Goal: Task Accomplishment & Management: Manage account settings

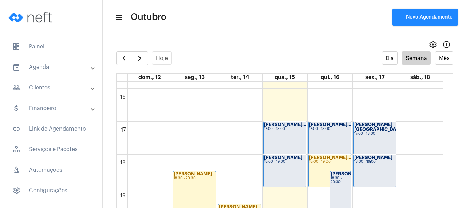
scroll to position [539, 0]
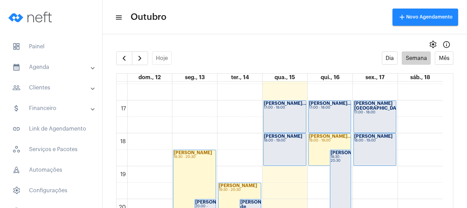
click at [369, 147] on div "[PERSON_NAME] 18:00 - 19:00" at bounding box center [375, 149] width 42 height 32
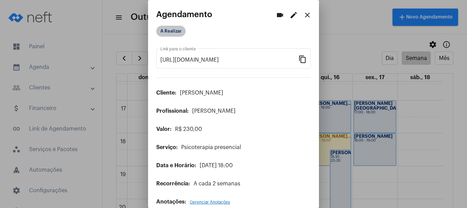
click at [177, 32] on mat-chip "A Realizar" at bounding box center [170, 31] width 29 height 11
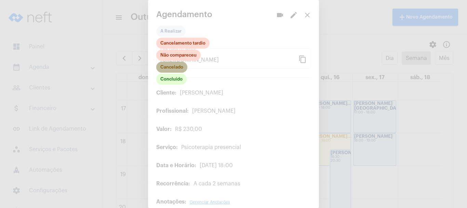
click at [164, 67] on mat-chip "Cancelado" at bounding box center [171, 67] width 31 height 11
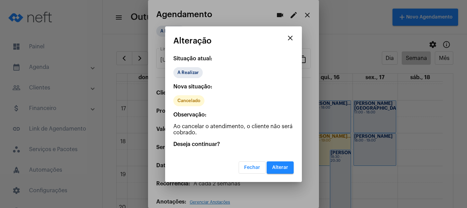
click at [291, 36] on mat-icon "close" at bounding box center [290, 38] width 8 height 8
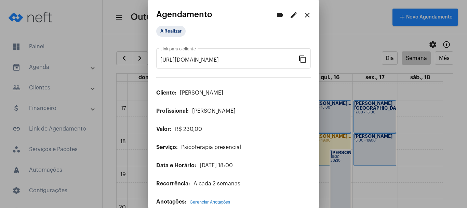
scroll to position [10, 0]
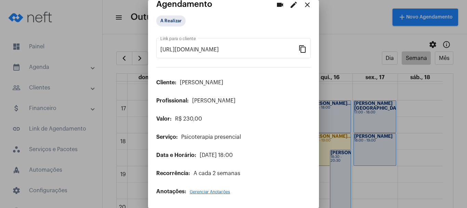
click at [290, 4] on mat-icon "edit" at bounding box center [294, 5] width 8 height 8
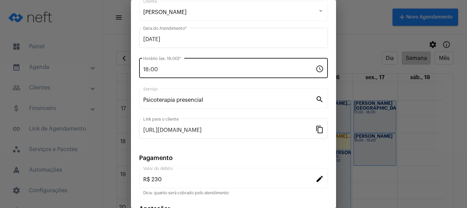
scroll to position [87, 0]
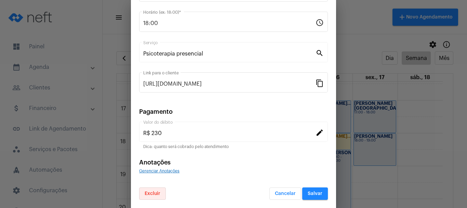
click at [152, 197] on button "Excluir" at bounding box center [152, 193] width 27 height 12
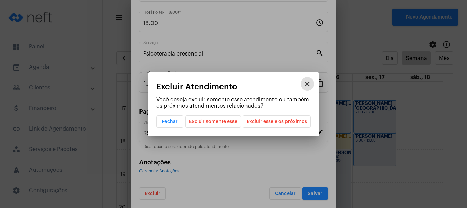
click at [234, 119] on span "Excluir somente esse" at bounding box center [213, 122] width 48 height 12
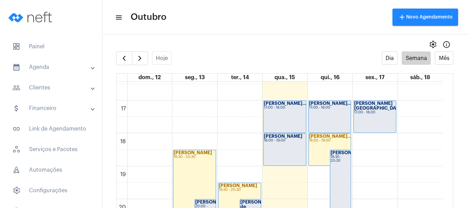
click at [281, 152] on div "[PERSON_NAME] 18:00 - 19:00" at bounding box center [285, 149] width 42 height 32
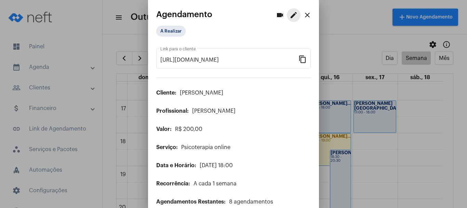
click at [290, 15] on mat-icon "edit" at bounding box center [294, 15] width 8 height 8
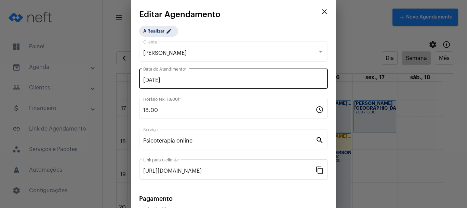
click at [183, 81] on input "[DATE]" at bounding box center [233, 80] width 181 height 6
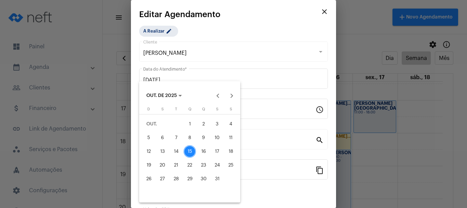
click at [213, 147] on div "17" at bounding box center [217, 151] width 12 height 12
type input "[DATE]"
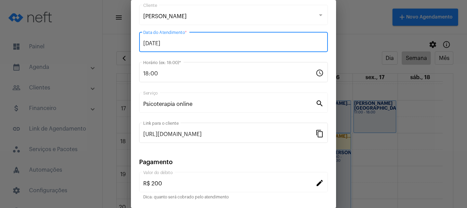
scroll to position [87, 0]
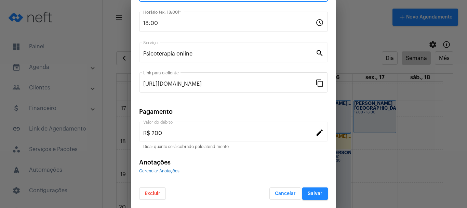
click at [310, 194] on span "Salvar" at bounding box center [315, 193] width 15 height 5
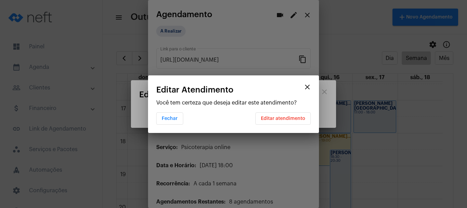
scroll to position [0, 0]
click at [281, 121] on button "Editar atendimento" at bounding box center [283, 118] width 55 height 12
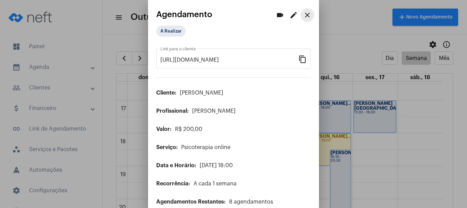
click at [303, 14] on mat-icon "close" at bounding box center [307, 15] width 8 height 8
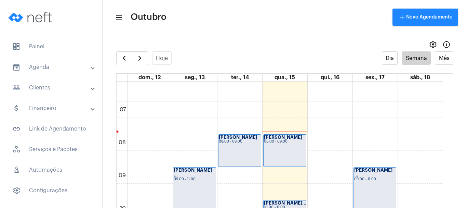
scroll to position [197, 0]
